Goal: Task Accomplishment & Management: Use online tool/utility

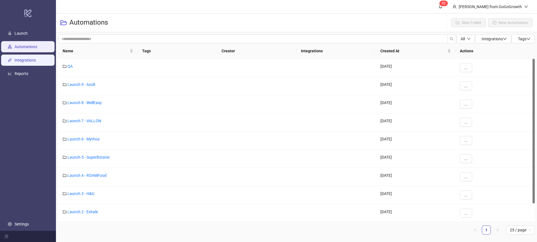
click at [23, 61] on link "Integrations" at bounding box center [25, 60] width 21 height 4
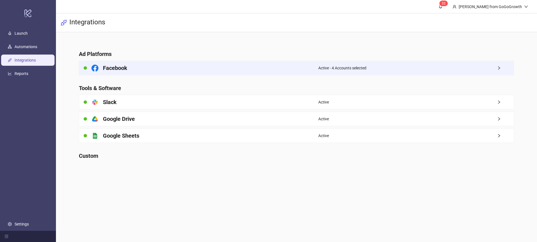
click at [156, 66] on div "Facebook" at bounding box center [198, 68] width 239 height 14
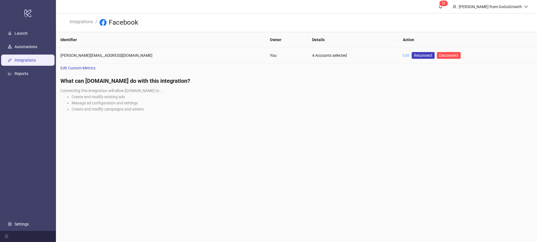
click at [402, 53] on link "Edit" at bounding box center [405, 55] width 7 height 4
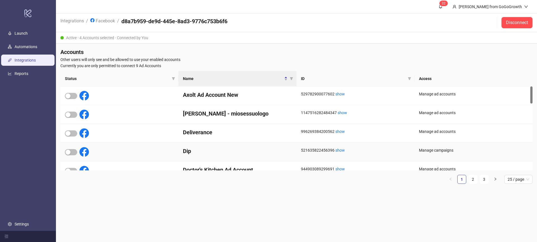
scroll to position [1, 0]
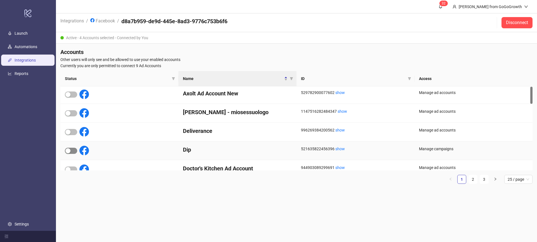
click at [69, 151] on div "button" at bounding box center [67, 150] width 5 height 5
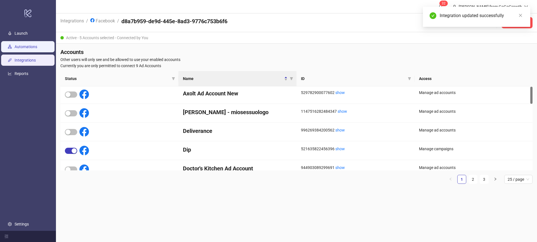
click at [23, 49] on link "Automations" at bounding box center [26, 46] width 23 height 4
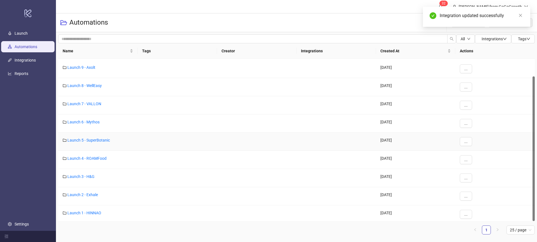
scroll to position [20, 0]
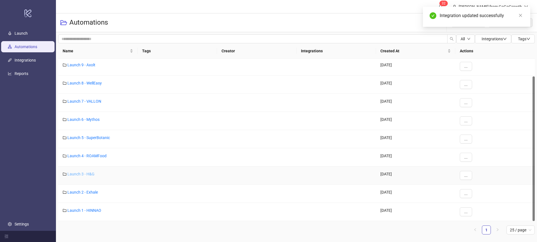
click at [85, 175] on link "Launch 3 - H&G" at bounding box center [80, 174] width 27 height 4
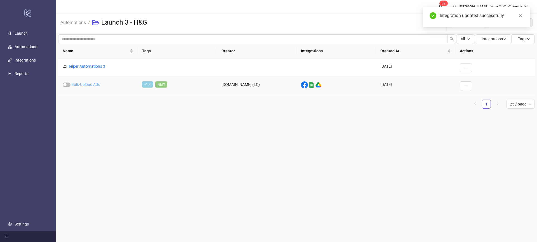
click at [86, 83] on link "Bulk-Upload Ads" at bounding box center [85, 84] width 29 height 4
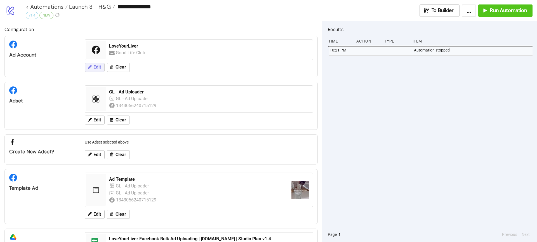
click at [96, 69] on span "Edit" at bounding box center [97, 67] width 8 height 5
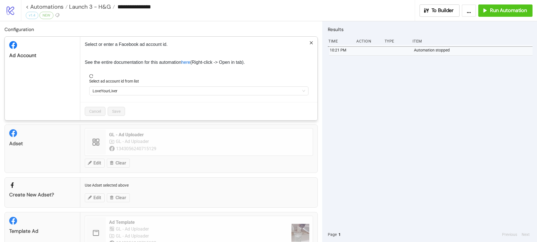
click at [116, 89] on span "LoveYourLiver" at bounding box center [198, 91] width 212 height 8
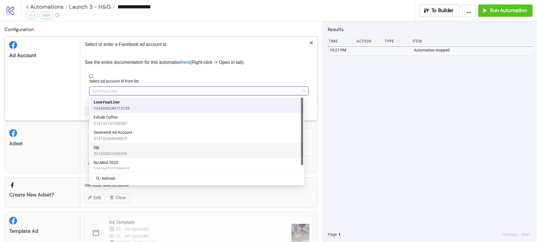
click at [105, 149] on span "Dip" at bounding box center [111, 147] width 34 height 6
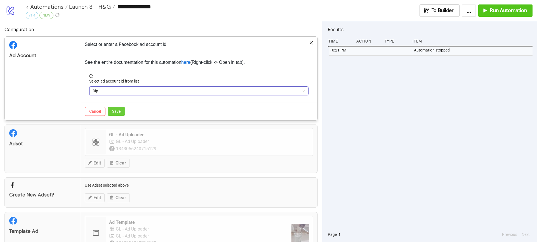
click at [120, 111] on span "Save" at bounding box center [116, 111] width 8 height 4
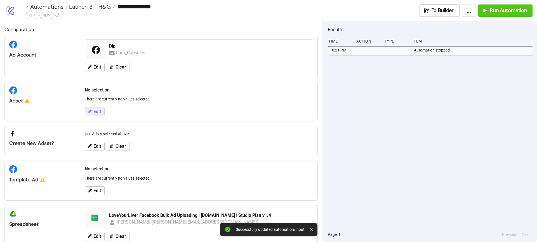
click at [96, 110] on span "Edit" at bounding box center [97, 111] width 8 height 5
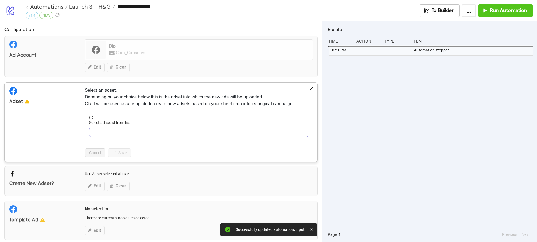
click at [113, 130] on input "Select ad set id from list" at bounding box center [195, 132] width 207 height 8
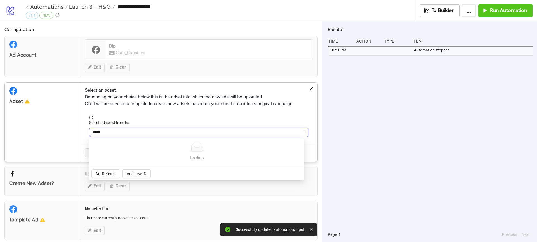
type input "******"
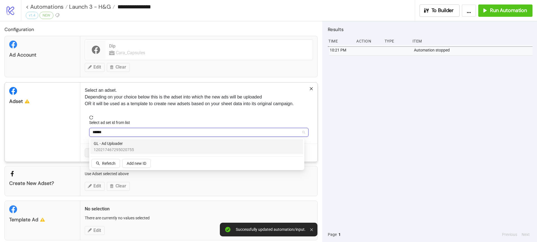
click at [126, 145] on span "GL - Ad Uploader" at bounding box center [114, 143] width 40 height 6
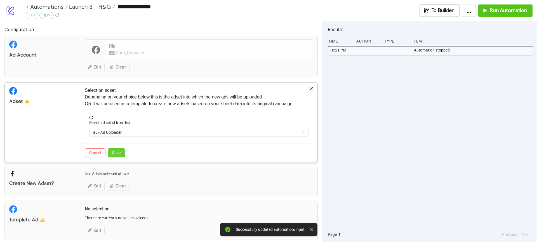
click at [121, 153] on button "Save" at bounding box center [116, 152] width 17 height 9
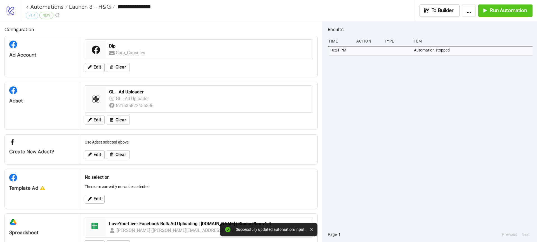
scroll to position [22, 0]
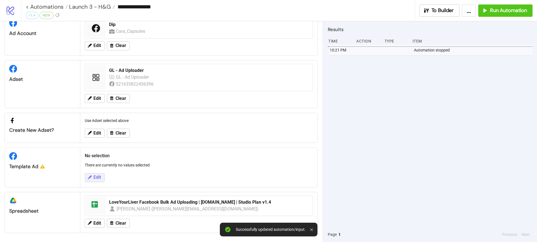
click at [101, 175] on span "Edit" at bounding box center [97, 177] width 8 height 5
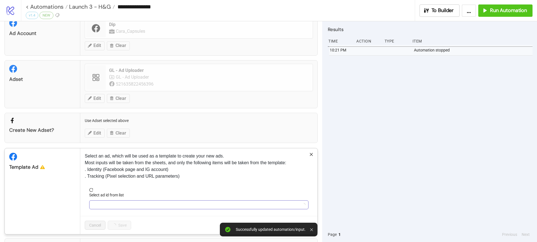
click at [113, 203] on input "Select ad id from list" at bounding box center [195, 204] width 207 height 8
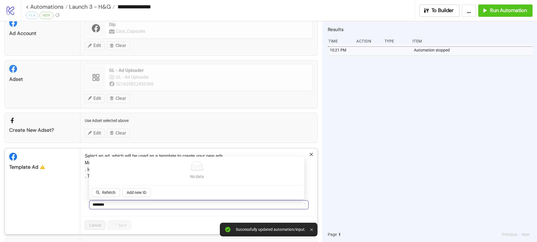
type input "********"
click at [111, 187] on div "No data No data Refetch Add new ID" at bounding box center [196, 178] width 213 height 40
click at [109, 192] on span "Refetch" at bounding box center [108, 192] width 13 height 4
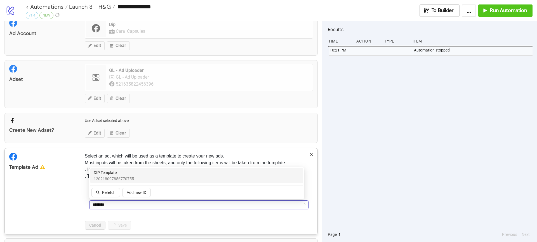
click at [117, 177] on span "120218097856770755" at bounding box center [114, 178] width 40 height 6
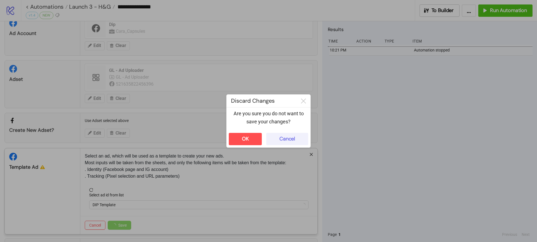
click at [300, 137] on button "Cancel" at bounding box center [287, 139] width 42 height 12
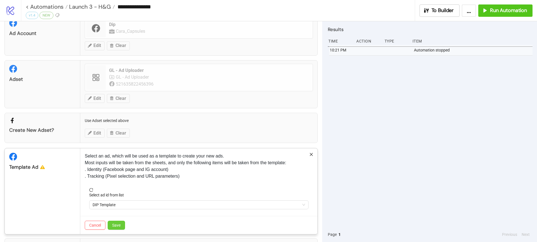
click at [118, 224] on span "Save" at bounding box center [116, 225] width 8 height 4
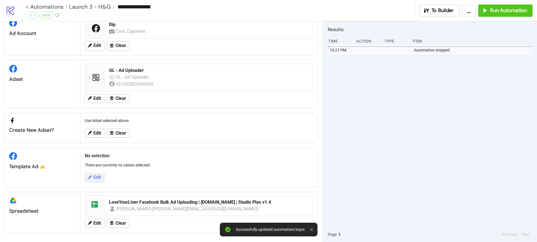
click at [100, 174] on button "Edit" at bounding box center [95, 177] width 20 height 9
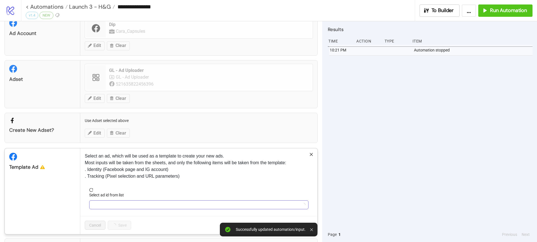
click at [101, 204] on input "Select ad id from list" at bounding box center [195, 204] width 207 height 8
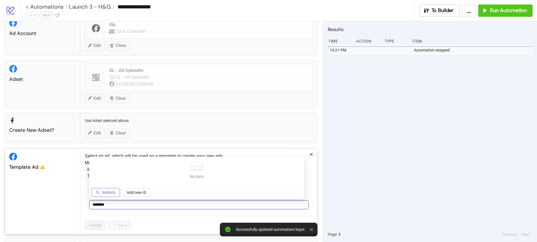
type input "********"
click at [102, 195] on button "Refetch" at bounding box center [105, 192] width 29 height 9
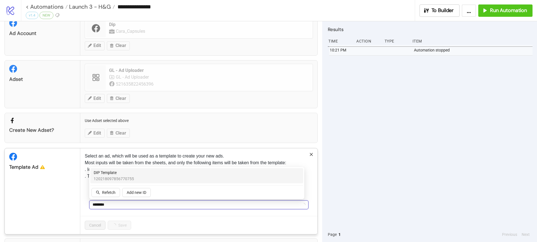
click at [121, 177] on span "120218097856770755" at bounding box center [114, 178] width 40 height 6
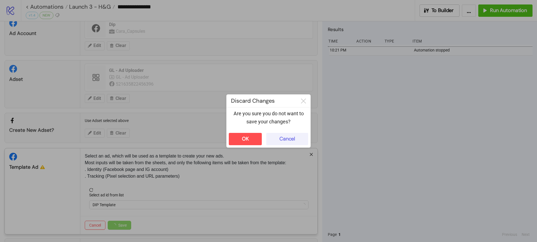
click at [282, 141] on div "Cancel" at bounding box center [287, 139] width 16 height 6
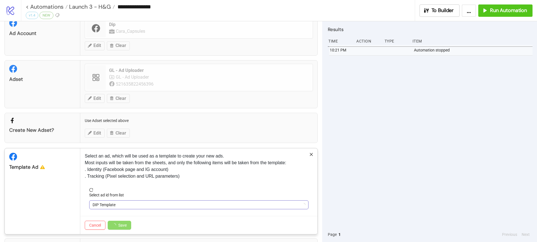
click at [105, 202] on span "DIP Template" at bounding box center [198, 204] width 212 height 8
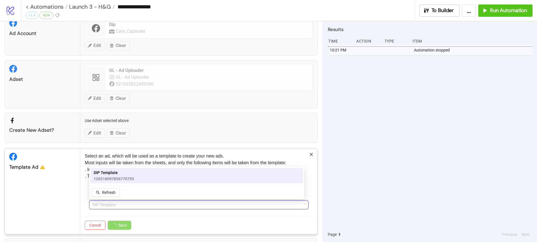
click at [119, 179] on span "120218097856770755" at bounding box center [114, 178] width 40 height 6
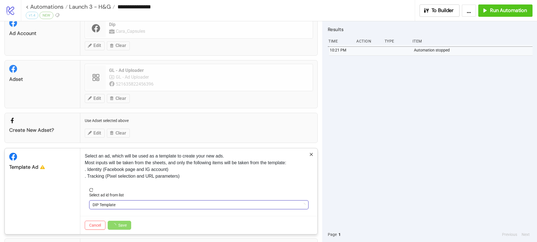
scroll to position [68, 0]
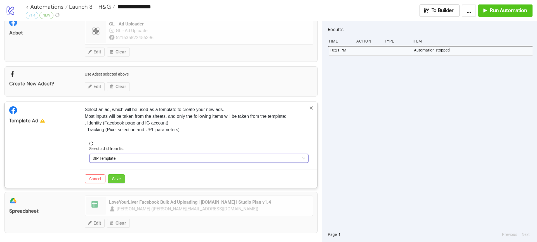
click at [119, 179] on span "Save" at bounding box center [116, 178] width 8 height 4
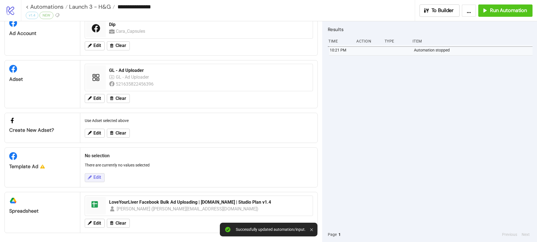
click at [97, 175] on span "Edit" at bounding box center [97, 177] width 8 height 5
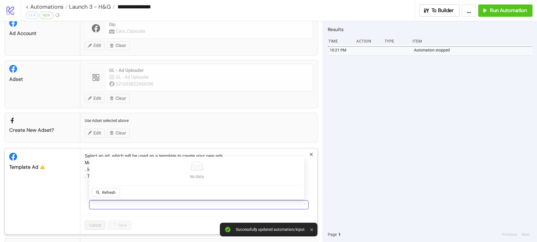
click at [110, 205] on input "Select ad id from list" at bounding box center [195, 204] width 207 height 8
type input "*****"
click at [113, 194] on span "Refetch" at bounding box center [108, 192] width 13 height 4
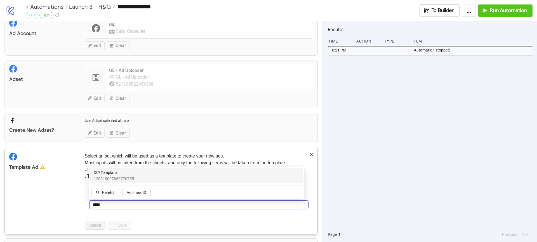
click at [117, 174] on span "DIP Template" at bounding box center [114, 172] width 40 height 6
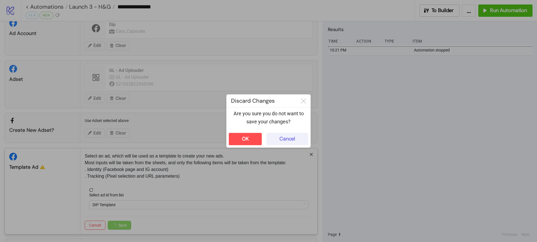
click at [289, 136] on div "Cancel" at bounding box center [287, 139] width 16 height 6
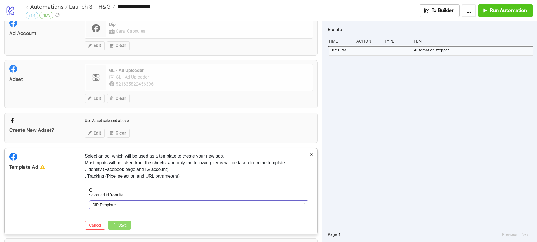
click at [113, 205] on span "DIP Template" at bounding box center [198, 204] width 212 height 8
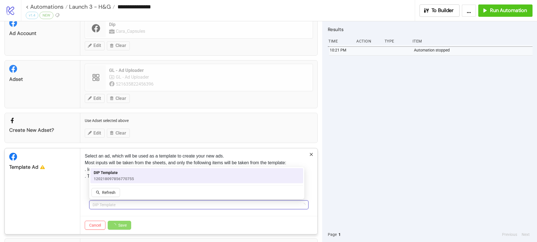
click at [129, 174] on span "DIP Template" at bounding box center [114, 172] width 40 height 6
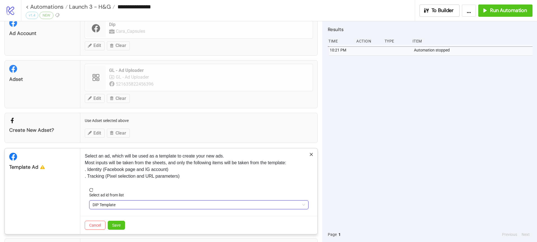
click at [127, 207] on span "DIP Template" at bounding box center [198, 204] width 212 height 8
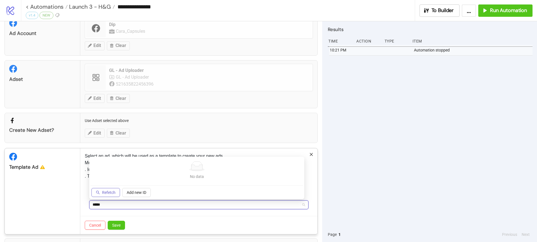
type input "*****"
click at [112, 188] on button "Refetch" at bounding box center [105, 192] width 29 height 9
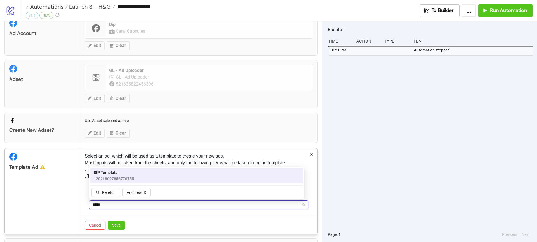
click at [119, 178] on span "120218097856770755" at bounding box center [114, 178] width 40 height 6
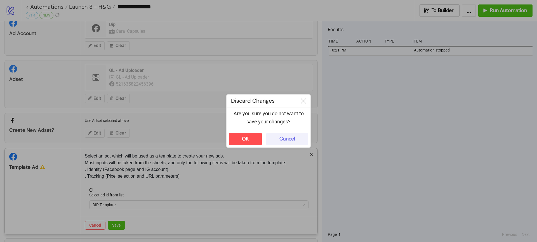
click at [287, 138] on div "Cancel" at bounding box center [287, 139] width 16 height 6
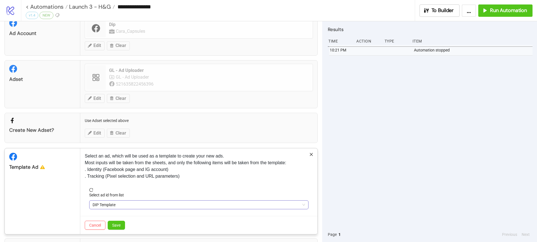
click at [120, 207] on span "DIP Template" at bounding box center [198, 204] width 212 height 8
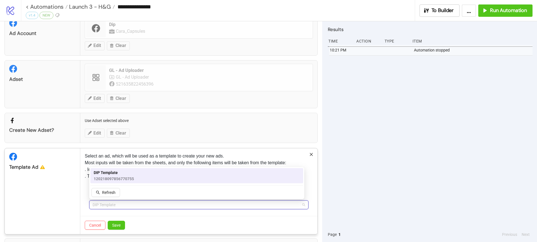
click at [115, 177] on span "120218097856770755" at bounding box center [114, 178] width 40 height 6
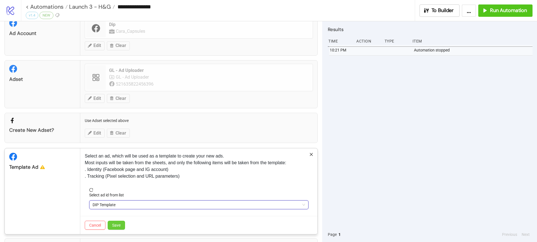
click at [113, 226] on span "Save" at bounding box center [116, 225] width 8 height 4
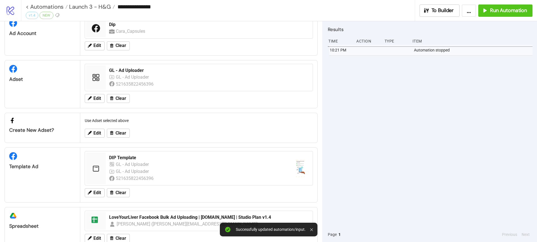
scroll to position [37, 0]
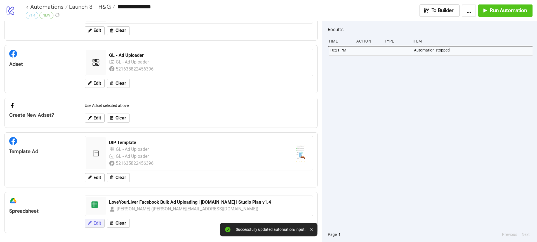
click at [94, 223] on span "Edit" at bounding box center [97, 222] width 8 height 5
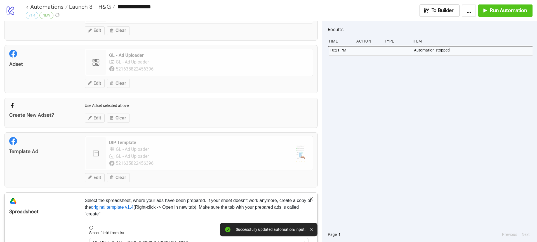
scroll to position [75, 0]
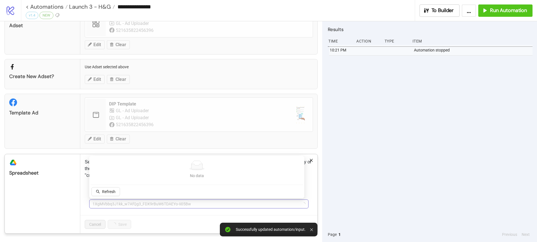
click at [118, 203] on span "1XgMVbbq3J1kk_w7AfQg3_FDX9rBuW6TDAEYo-Ii05Bw" at bounding box center [198, 204] width 212 height 8
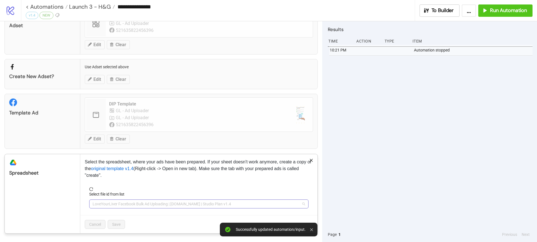
click at [114, 203] on span "LoveYourLiver Facebook Bulk Ad Uploading | [DOMAIN_NAME] | Studio Plan v1.4" at bounding box center [198, 204] width 212 height 8
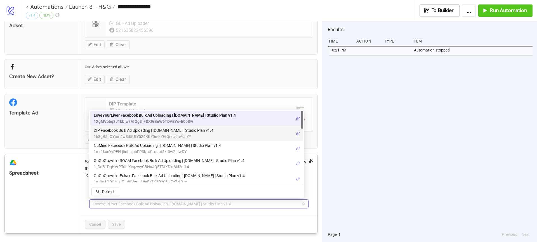
click at [141, 129] on span "DIP Facebook Bulk Ad Uploading | [DOMAIN_NAME] | Studio Plan v1.4" at bounding box center [154, 130] width 120 height 6
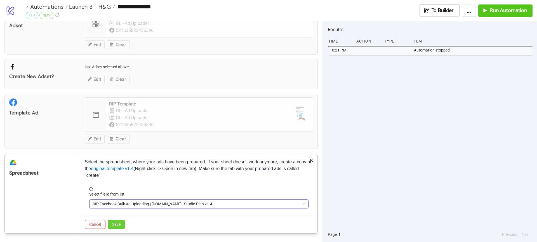
click at [116, 226] on span "Save" at bounding box center [116, 224] width 8 height 4
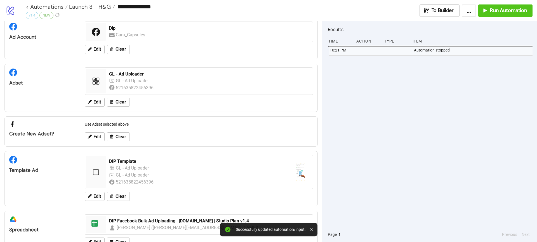
scroll to position [0, 0]
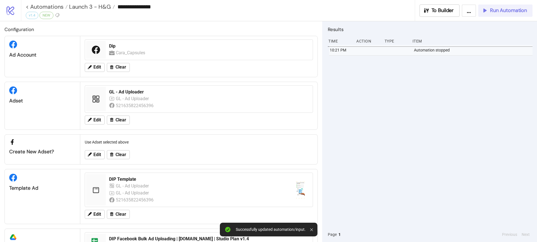
click at [493, 14] on button "Run Automation" at bounding box center [505, 10] width 54 height 12
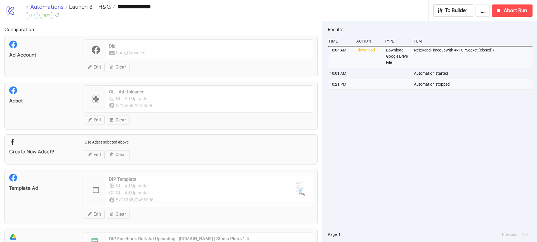
click at [61, 7] on link "< Automations" at bounding box center [47, 7] width 42 height 6
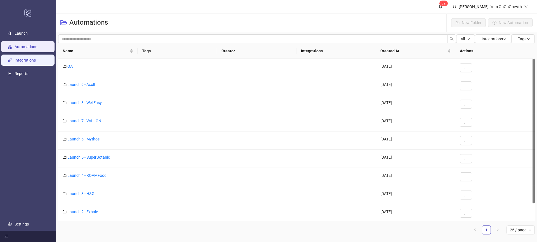
click at [26, 62] on link "Integrations" at bounding box center [25, 60] width 21 height 4
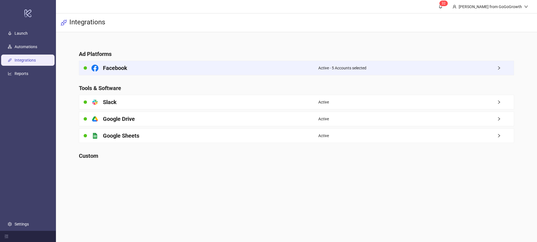
click at [141, 71] on div "Facebook" at bounding box center [198, 68] width 239 height 14
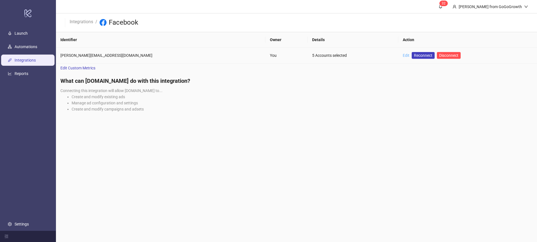
click at [402, 53] on link "Edit" at bounding box center [405, 55] width 7 height 4
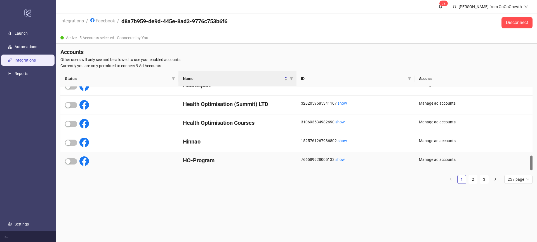
scroll to position [384, 0]
click at [470, 179] on link "2" at bounding box center [472, 179] width 8 height 8
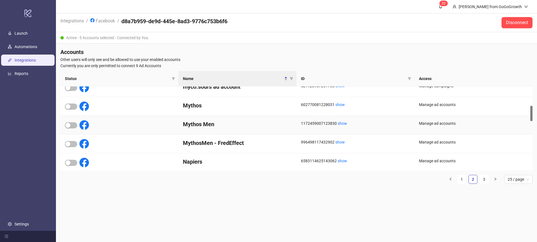
scroll to position [104, 0]
click at [70, 141] on div "button" at bounding box center [67, 143] width 5 height 5
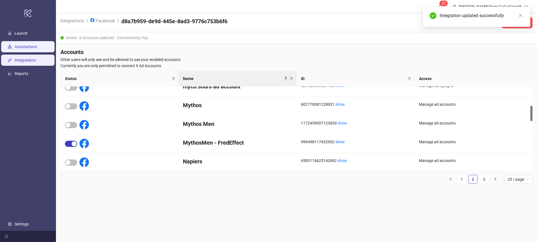
click at [23, 45] on link "Automations" at bounding box center [26, 46] width 23 height 4
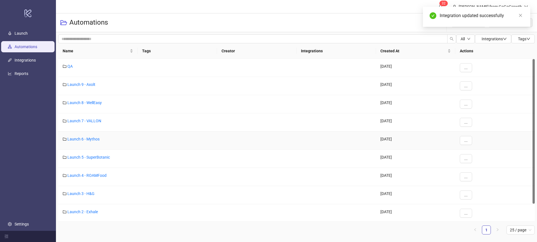
scroll to position [13, 0]
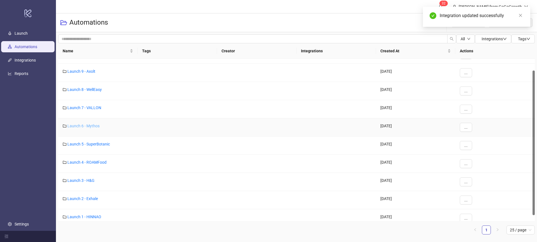
click at [90, 124] on link "Launch 6 - Mythos" at bounding box center [83, 126] width 32 height 4
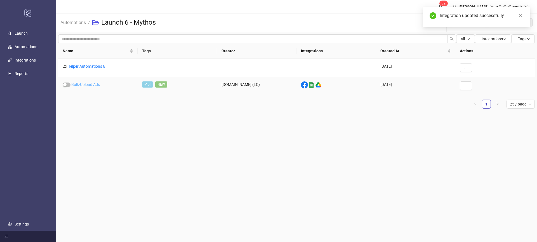
click at [89, 86] on link "Bulk-Upload Ads" at bounding box center [85, 84] width 29 height 4
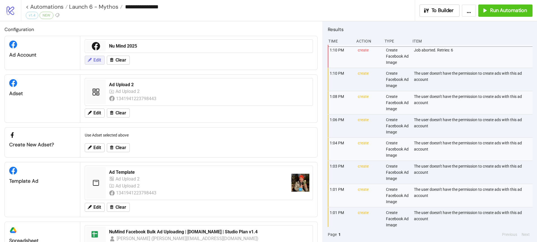
click at [96, 59] on span "Edit" at bounding box center [97, 60] width 8 height 5
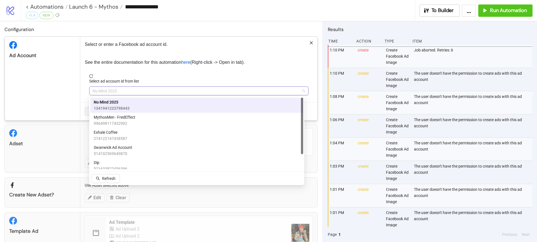
click at [124, 92] on span "Nu Mind 2025" at bounding box center [198, 91] width 212 height 8
click at [121, 115] on span "MythosMen - FredEffect" at bounding box center [115, 117] width 42 height 6
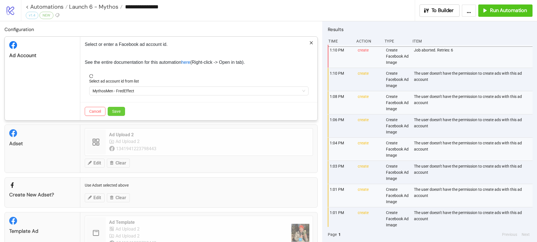
click at [120, 110] on span "Save" at bounding box center [116, 111] width 8 height 4
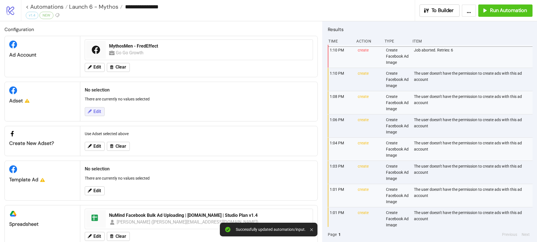
click at [88, 114] on button "Edit" at bounding box center [95, 111] width 20 height 9
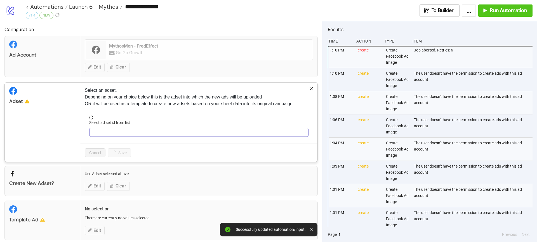
click at [117, 133] on input "Select ad set id from list" at bounding box center [195, 132] width 207 height 8
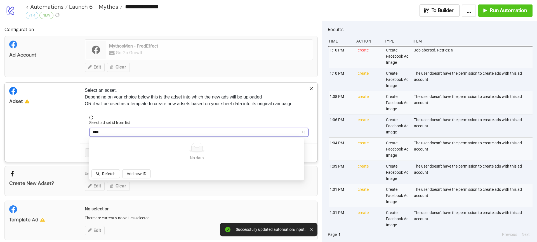
type input "***"
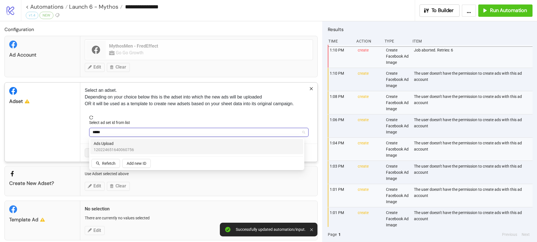
type input "******"
click at [123, 150] on span "120224651640060756" at bounding box center [114, 149] width 40 height 6
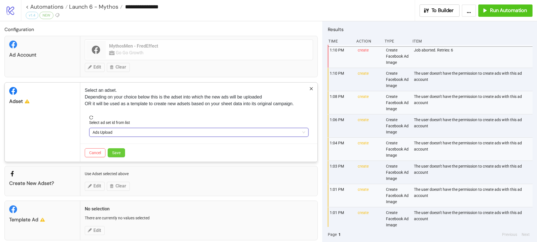
click at [119, 153] on span "Save" at bounding box center [116, 152] width 8 height 4
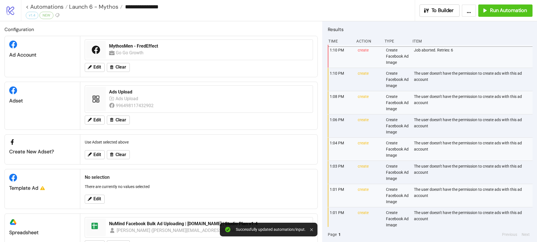
scroll to position [22, 0]
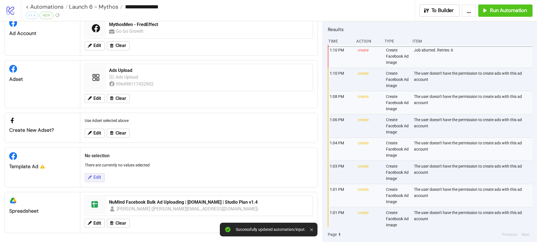
click at [99, 176] on span "Edit" at bounding box center [97, 177] width 8 height 5
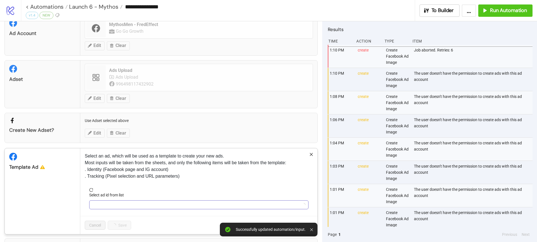
click at [100, 203] on input "Select ad id from list" at bounding box center [195, 204] width 207 height 8
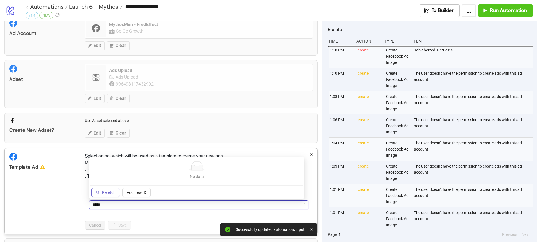
type input "*****"
click at [104, 194] on span "Refetch" at bounding box center [108, 192] width 13 height 4
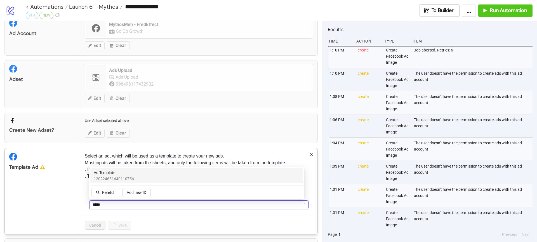
click at [118, 174] on span "Ad Template" at bounding box center [114, 172] width 40 height 6
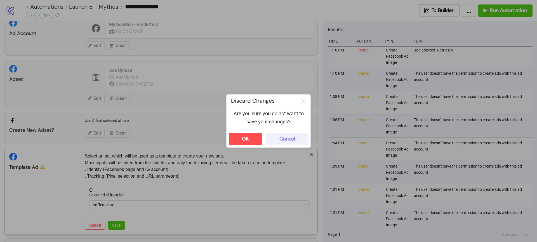
click at [287, 134] on button "Cancel" at bounding box center [287, 139] width 42 height 12
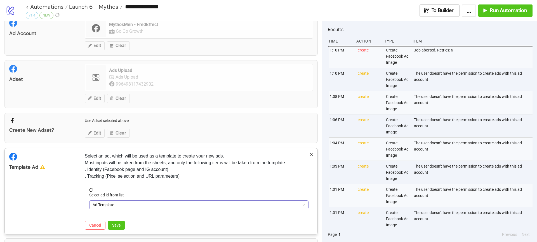
click at [101, 208] on span "Ad Template" at bounding box center [198, 204] width 212 height 8
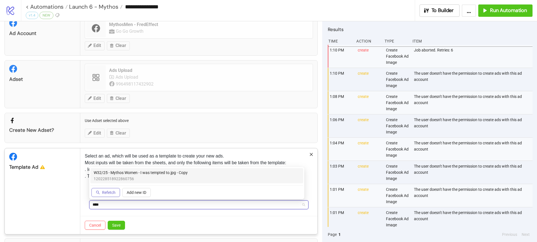
type input "****"
click at [113, 192] on span "Refetch" at bounding box center [108, 192] width 13 height 4
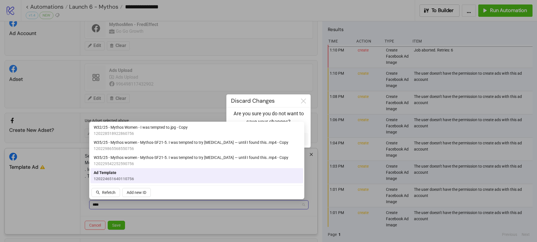
click at [112, 176] on span "120224651640110756" at bounding box center [114, 178] width 40 height 6
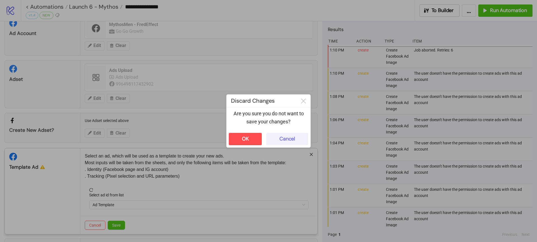
click at [290, 139] on div "Cancel" at bounding box center [287, 139] width 16 height 6
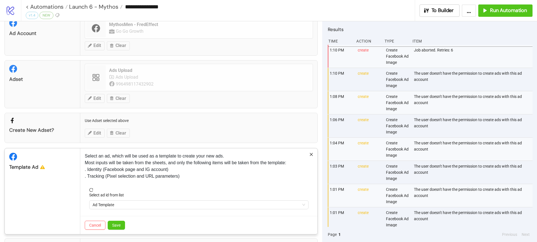
click at [113, 210] on form "Select ad id from list Ad Template" at bounding box center [199, 202] width 228 height 28
click at [114, 207] on span "Ad Template" at bounding box center [198, 204] width 212 height 8
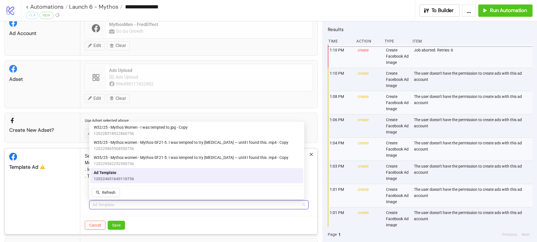
click at [119, 175] on span "120224651640110756" at bounding box center [114, 178] width 40 height 6
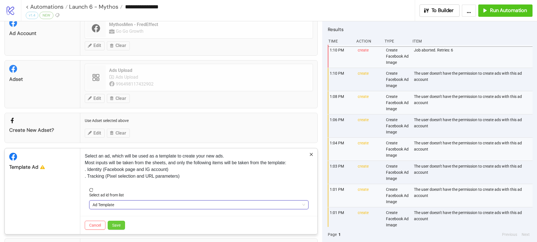
click at [118, 225] on span "Save" at bounding box center [116, 225] width 8 height 4
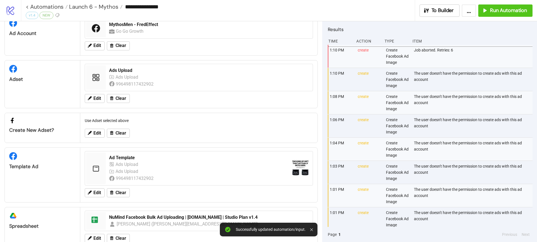
scroll to position [37, 0]
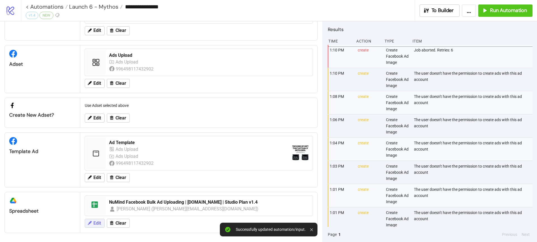
click at [96, 223] on span "Edit" at bounding box center [97, 222] width 8 height 5
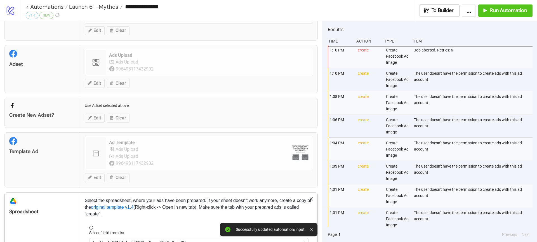
scroll to position [75, 0]
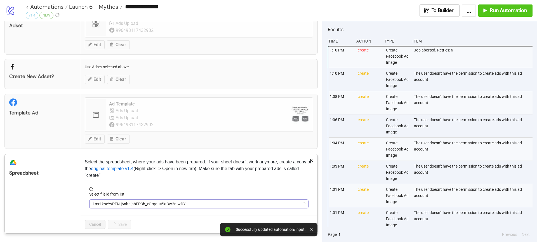
click at [115, 205] on span "1mr1kocYyPEN-j6nhnjnbFP3b_xGrqqut5kt3w2nIwDY" at bounding box center [198, 204] width 212 height 8
click at [124, 204] on span "NuMind Facebook Bulk Ad Uploading | [DOMAIN_NAME] | Studio Plan v1.4" at bounding box center [198, 204] width 212 height 8
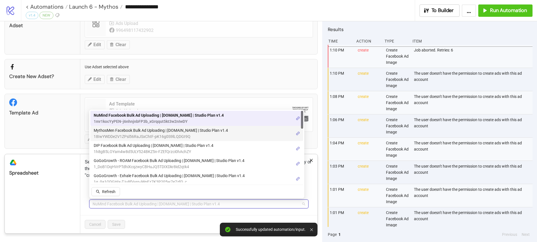
click at [138, 133] on span "18IwYWDDe2V1ZPsl56RaJSxChtF-pK16g0S9lLQDGt9Q" at bounding box center [161, 136] width 134 height 6
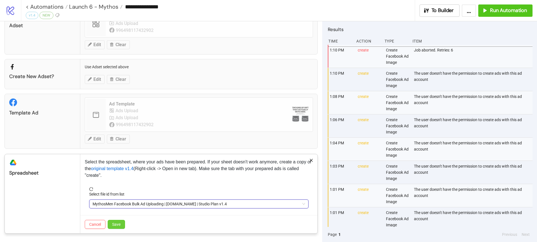
click at [119, 224] on span "Save" at bounding box center [116, 224] width 8 height 4
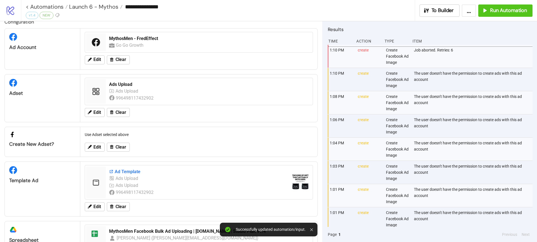
scroll to position [0, 0]
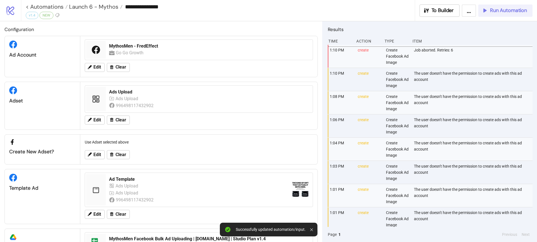
click at [509, 12] on span "Run Automation" at bounding box center [508, 10] width 37 height 6
